Goal: Find specific page/section: Find specific page/section

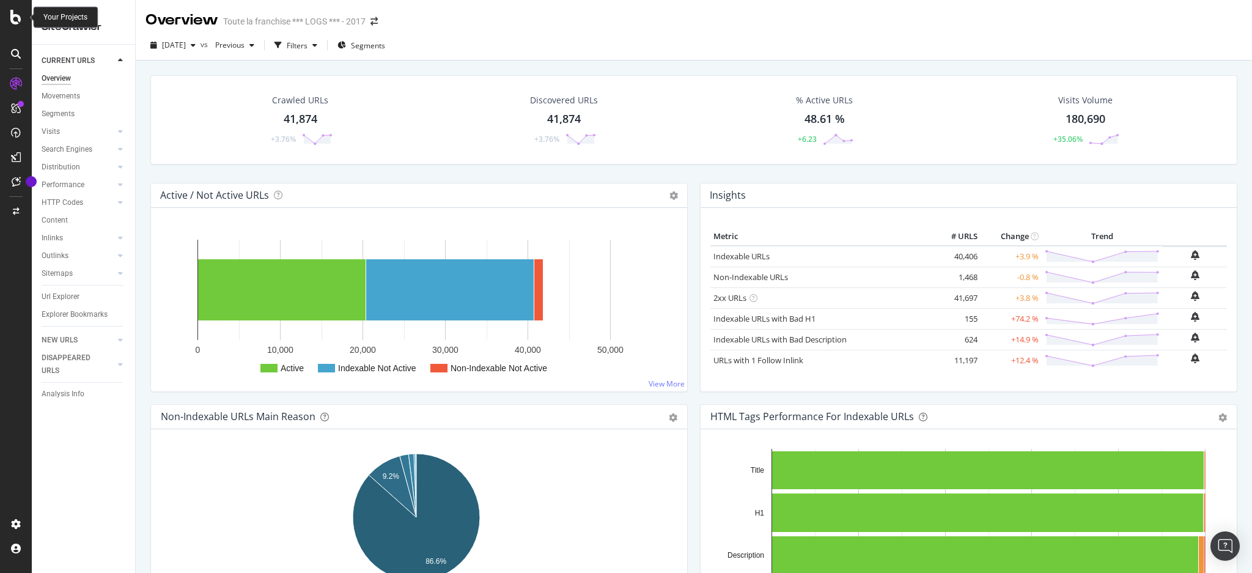
click at [12, 20] on icon at bounding box center [15, 17] width 11 height 15
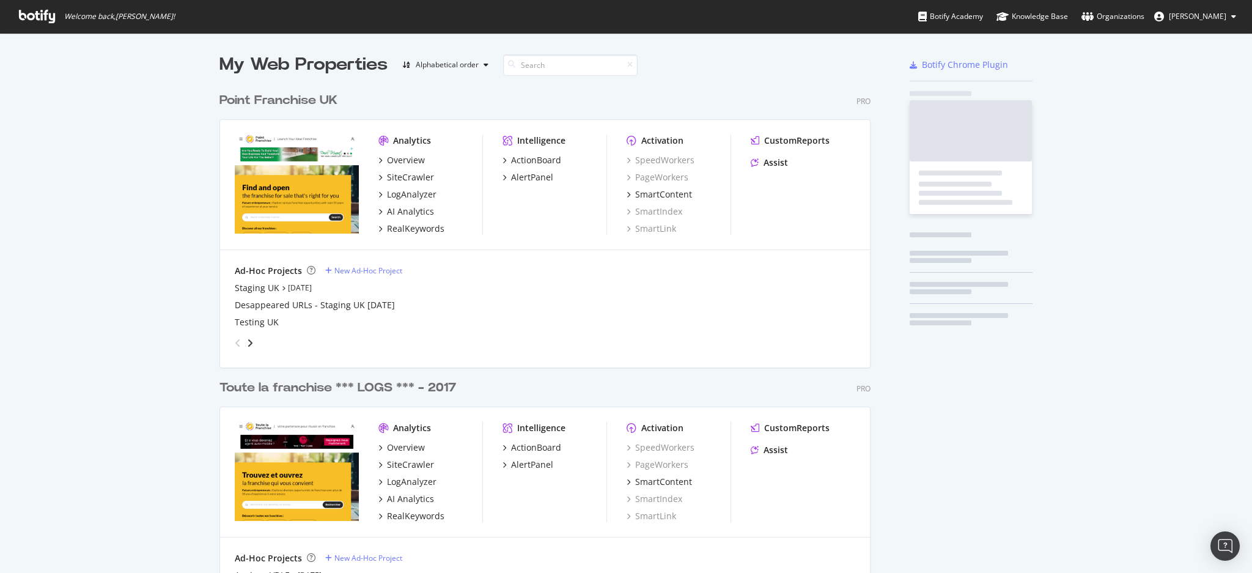
scroll to position [561, 1227]
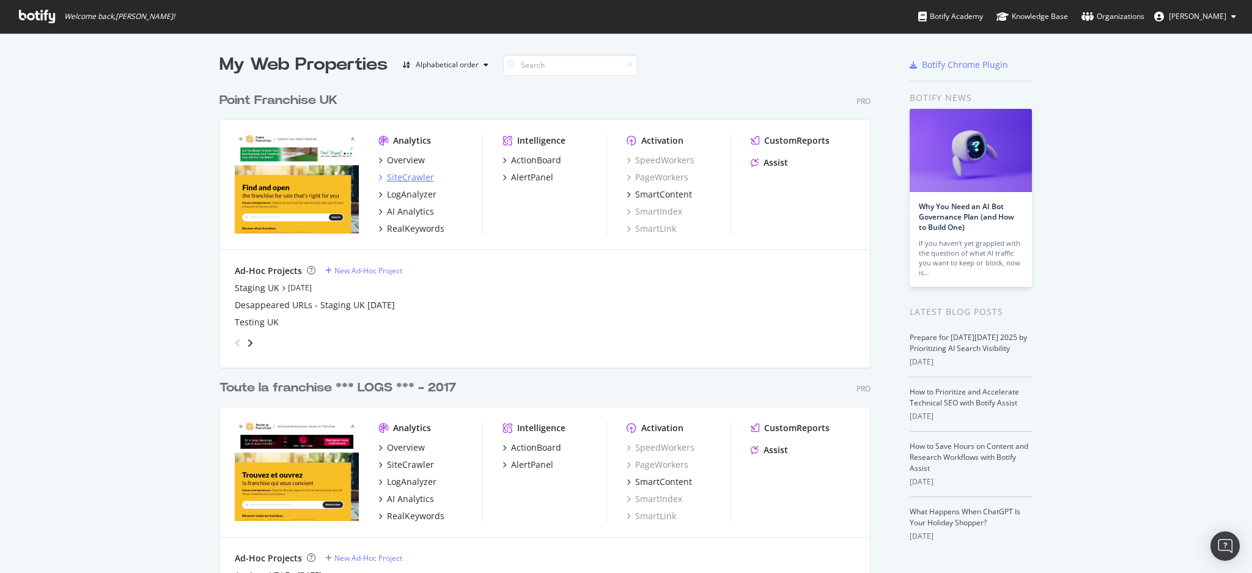
click at [405, 175] on div "SiteCrawler" at bounding box center [410, 177] width 47 height 12
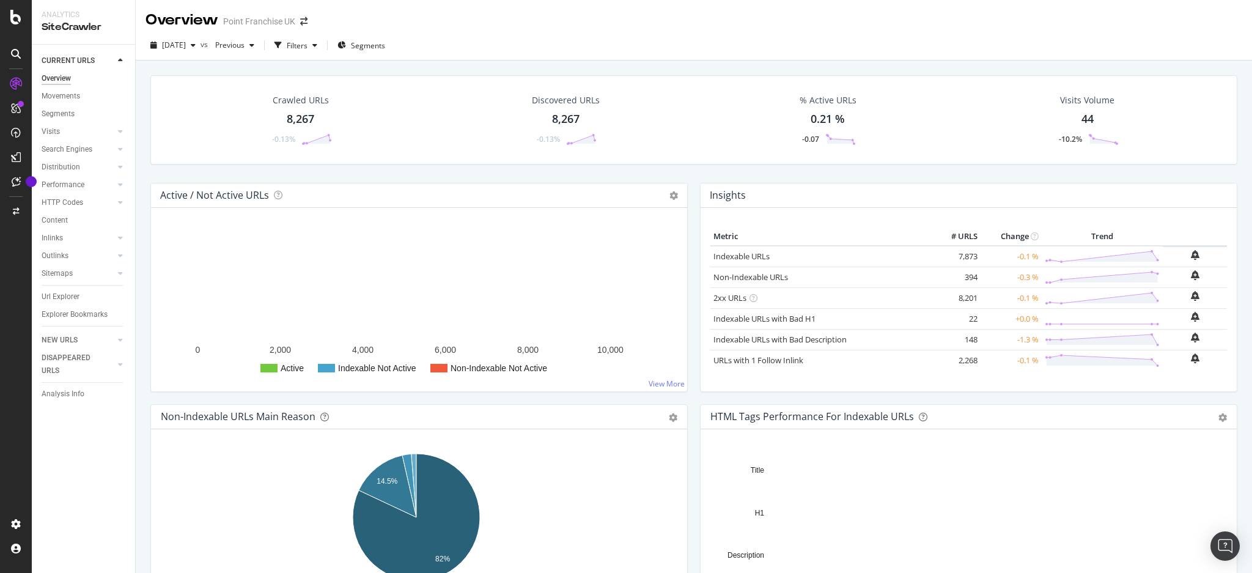
scroll to position [570, 0]
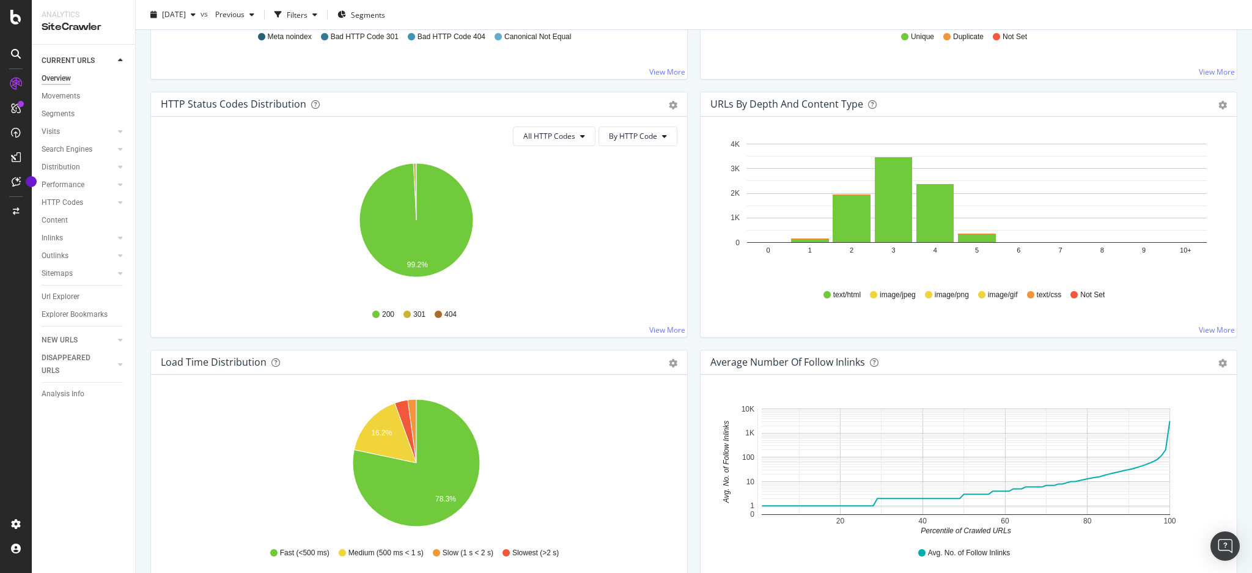
click at [694, 337] on div "URLs by Depth and Content Type Bar (by Value) Bar (by Percentage) Table Export …" at bounding box center [968, 221] width 549 height 258
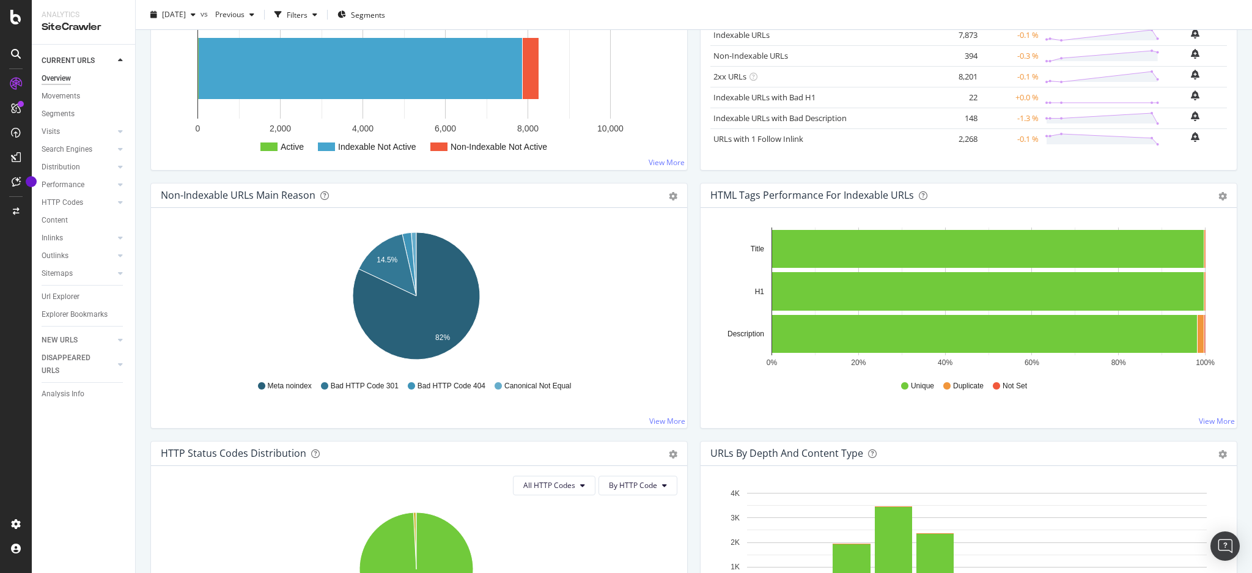
scroll to position [0, 0]
